Goal: Understand process/instructions: Learn about a topic

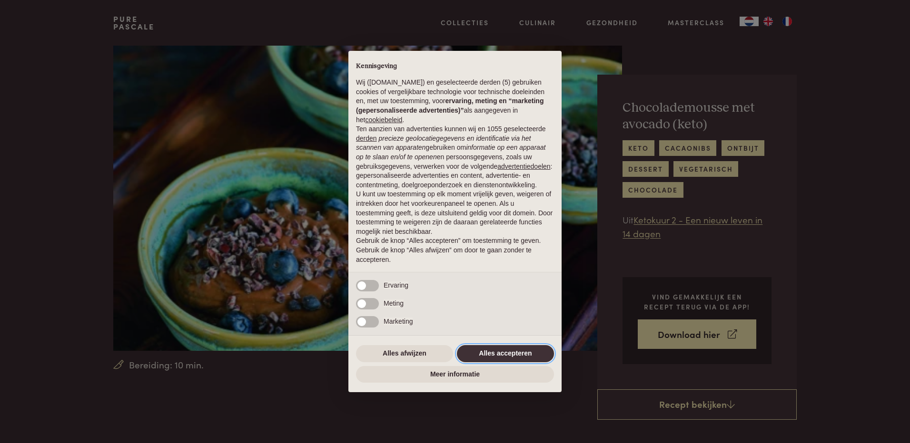
click at [513, 355] on button "Alles accepteren" at bounding box center [505, 353] width 97 height 17
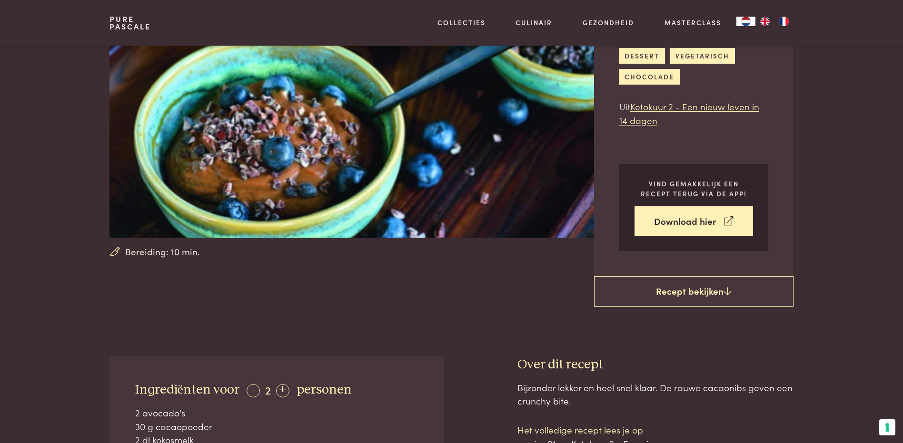
scroll to position [190, 0]
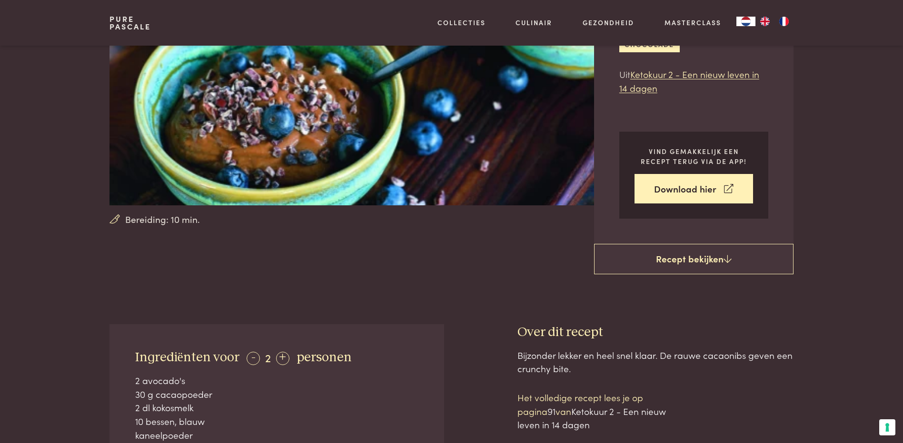
scroll to position [285, 0]
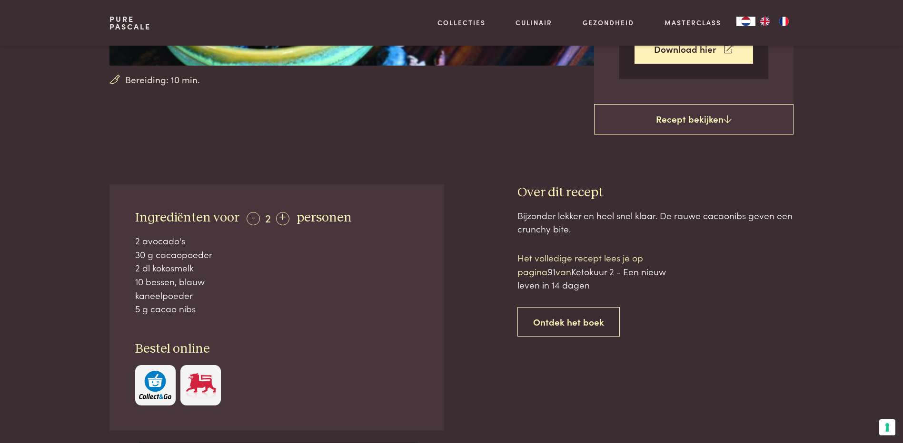
drag, startPoint x: 277, startPoint y: 11, endPoint x: 295, endPoint y: 262, distance: 251.4
click at [298, 299] on div "kaneelpoeder" at bounding box center [277, 296] width 284 height 14
click at [282, 219] on div "+" at bounding box center [282, 218] width 13 height 13
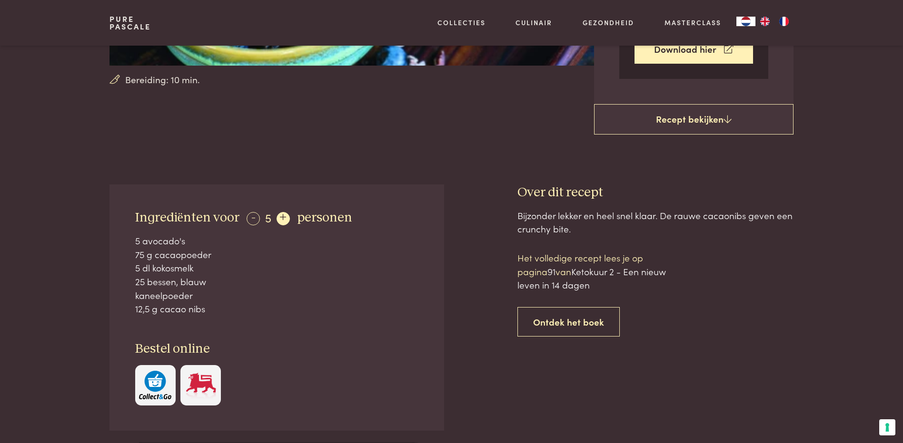
click at [282, 219] on div "+" at bounding box center [282, 218] width 13 height 13
click at [249, 218] on div "-" at bounding box center [252, 218] width 13 height 13
click at [283, 218] on div "+" at bounding box center [282, 218] width 13 height 13
